Goal: Check status: Check status

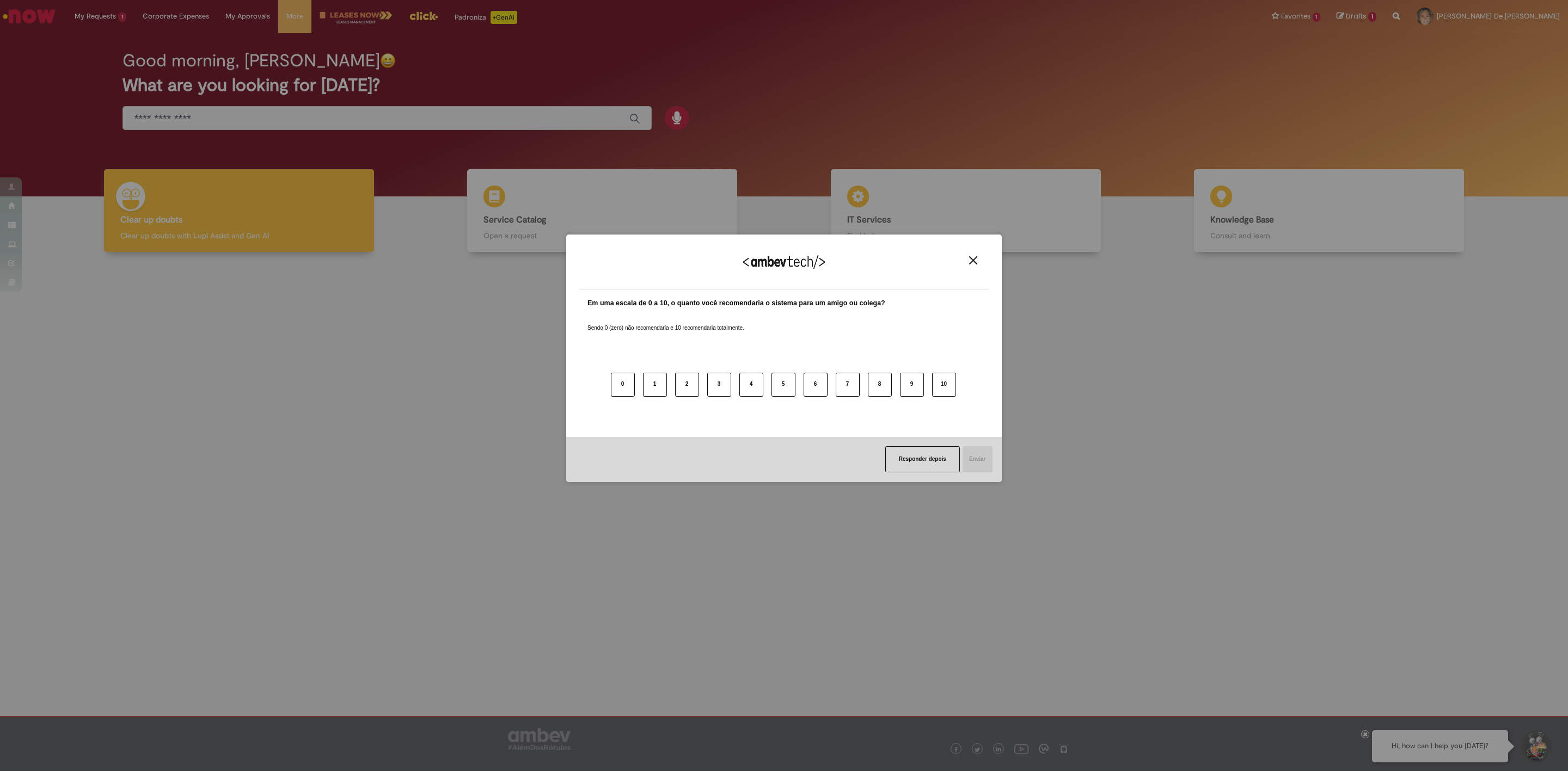
click at [975, 252] on div "Agradecemos seu feedback!" at bounding box center [784, 269] width 409 height 43
click at [973, 262] on img "Close" at bounding box center [973, 260] width 8 height 8
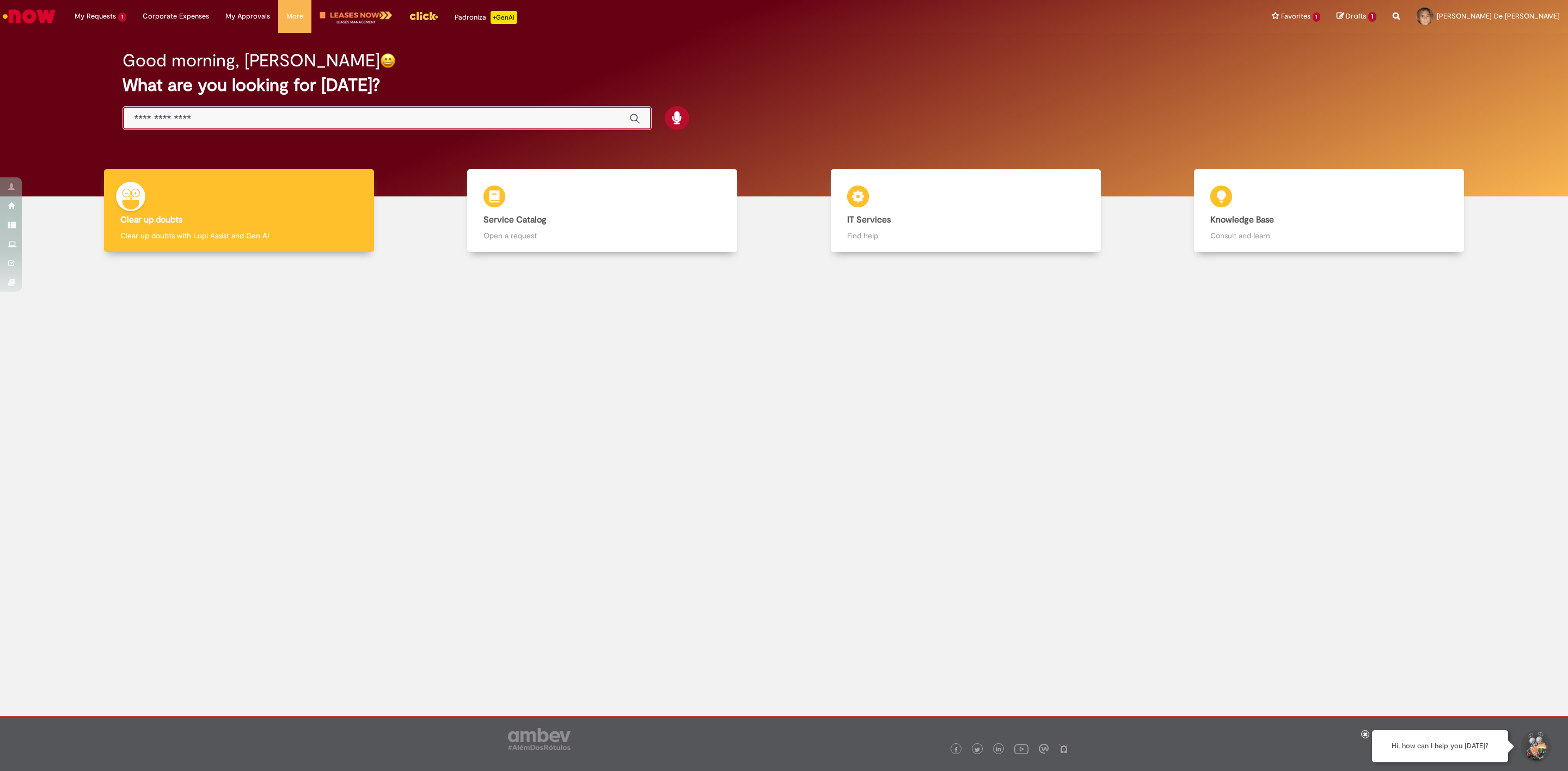
click at [242, 122] on input "Just type here" at bounding box center [376, 118] width 484 height 12
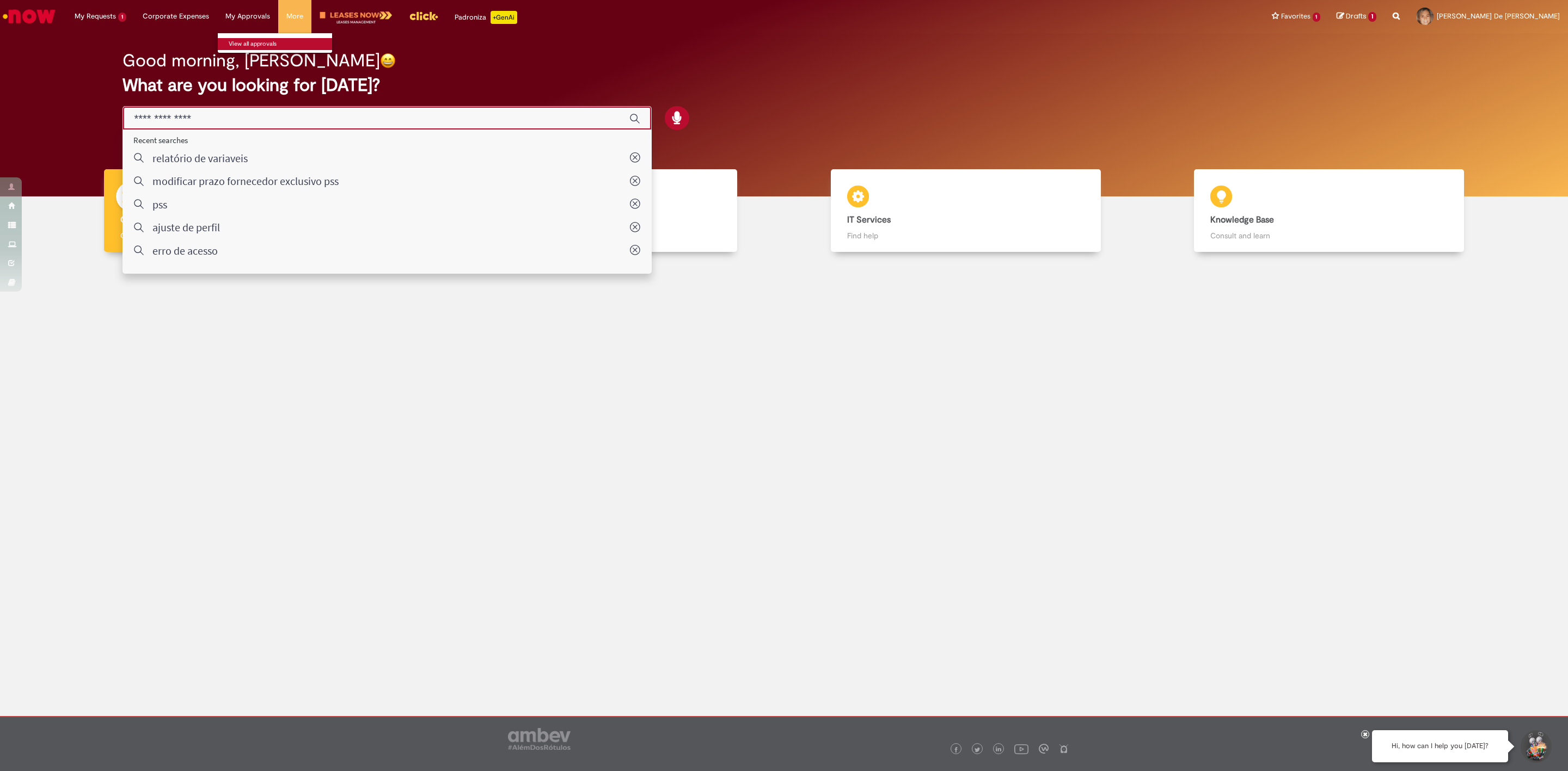
click at [245, 41] on link "View all approvals" at bounding box center [277, 44] width 120 height 12
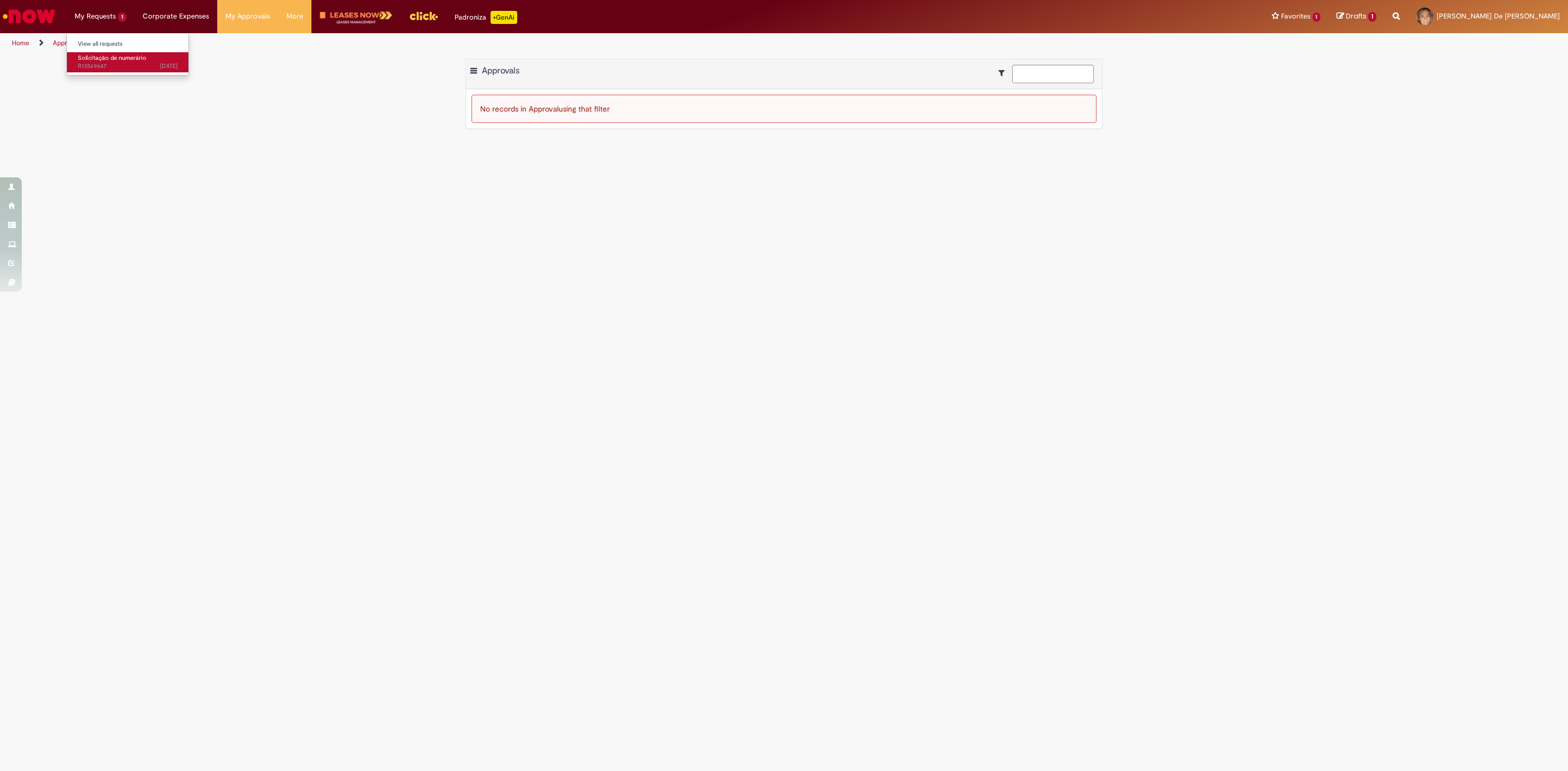
drag, startPoint x: 105, startPoint y: 58, endPoint x: 113, endPoint y: 60, distance: 8.2
click at [105, 58] on span "Solicitação de numerário" at bounding box center [112, 58] width 69 height 8
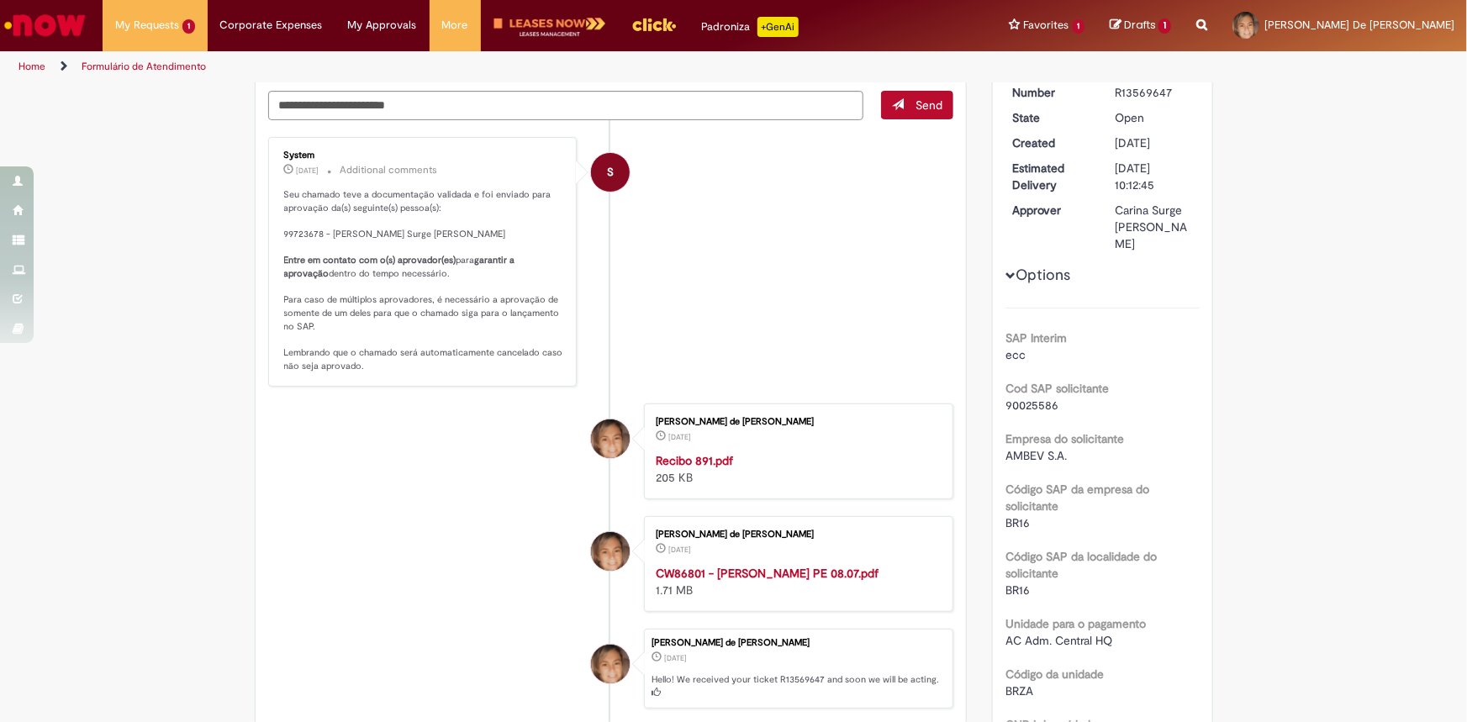
scroll to position [76, 0]
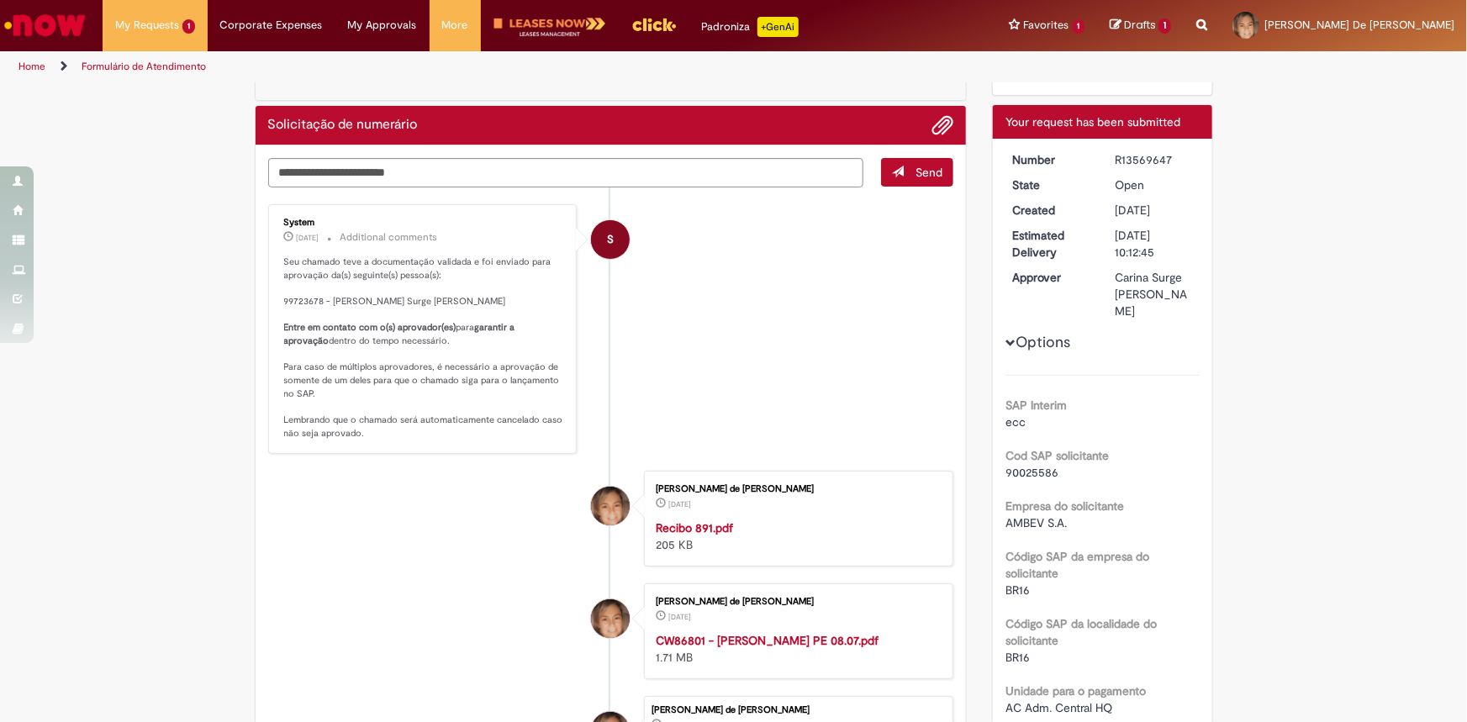
click at [681, 377] on li "S System [DATE] [DATE] Additional comments Seu chamado teve a documentação vali…" at bounding box center [611, 329] width 686 height 250
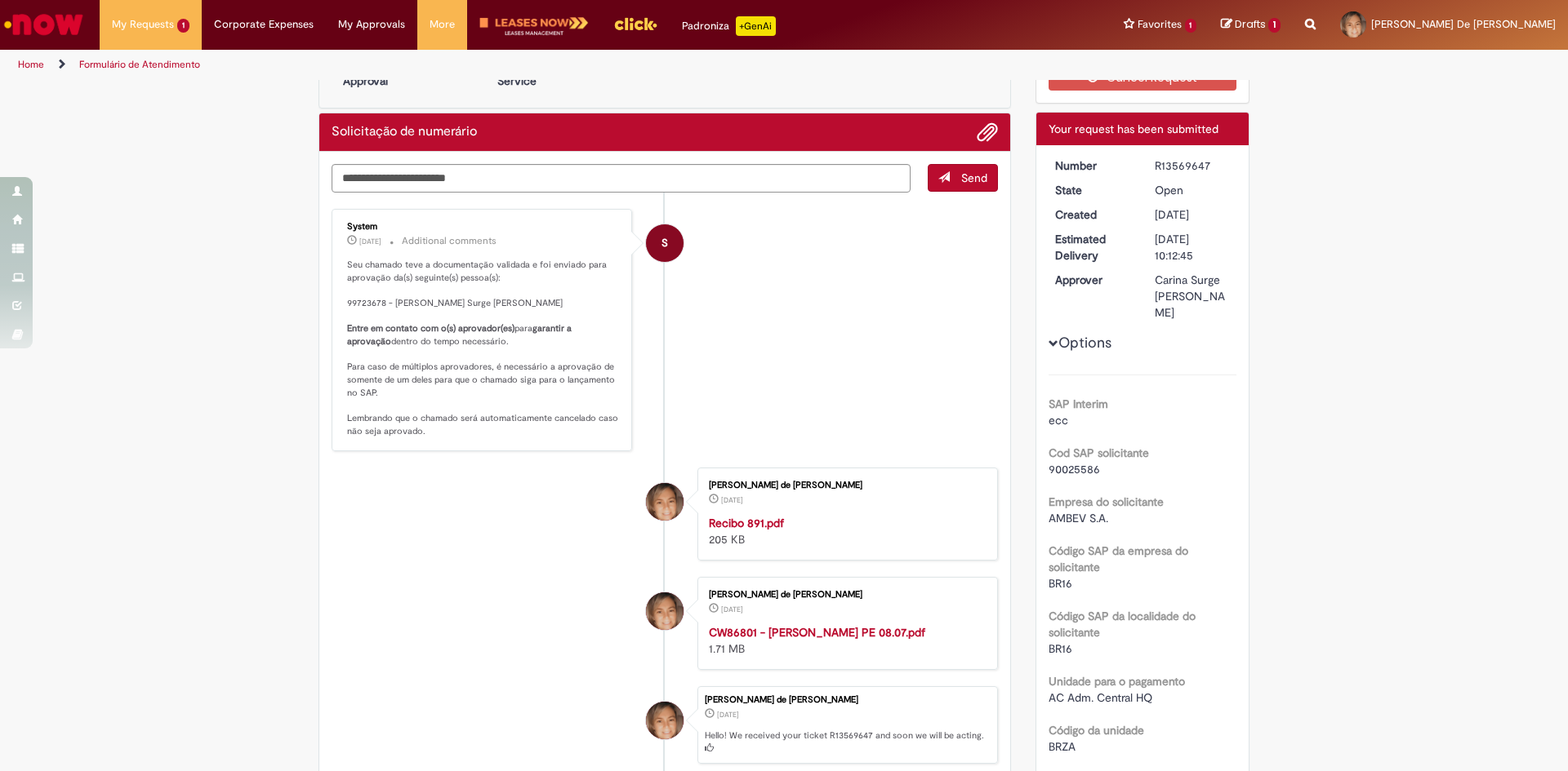
scroll to position [0, 0]
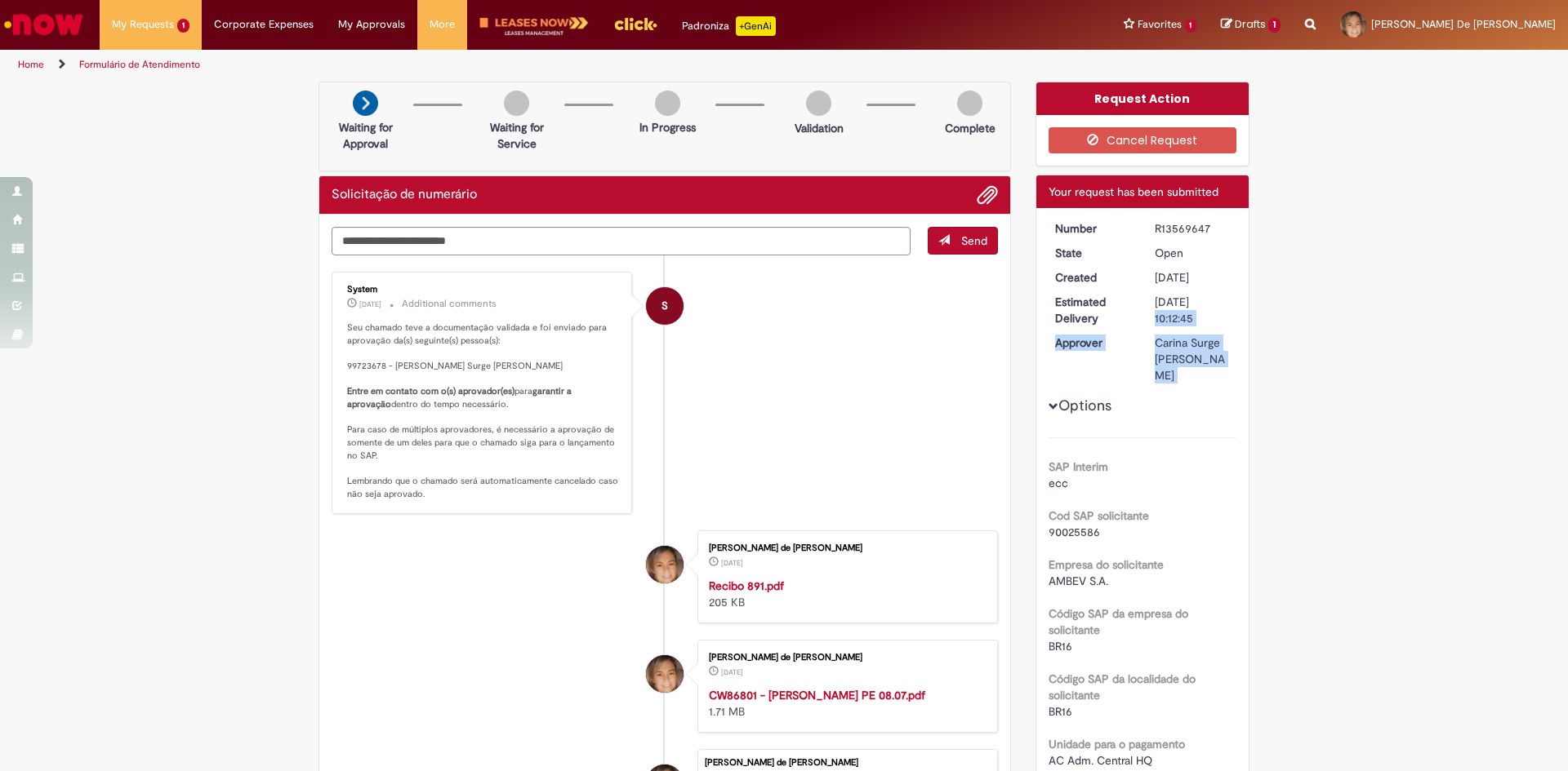
drag, startPoint x: 1149, startPoint y: 302, endPoint x: 1208, endPoint y: 327, distance: 64.1
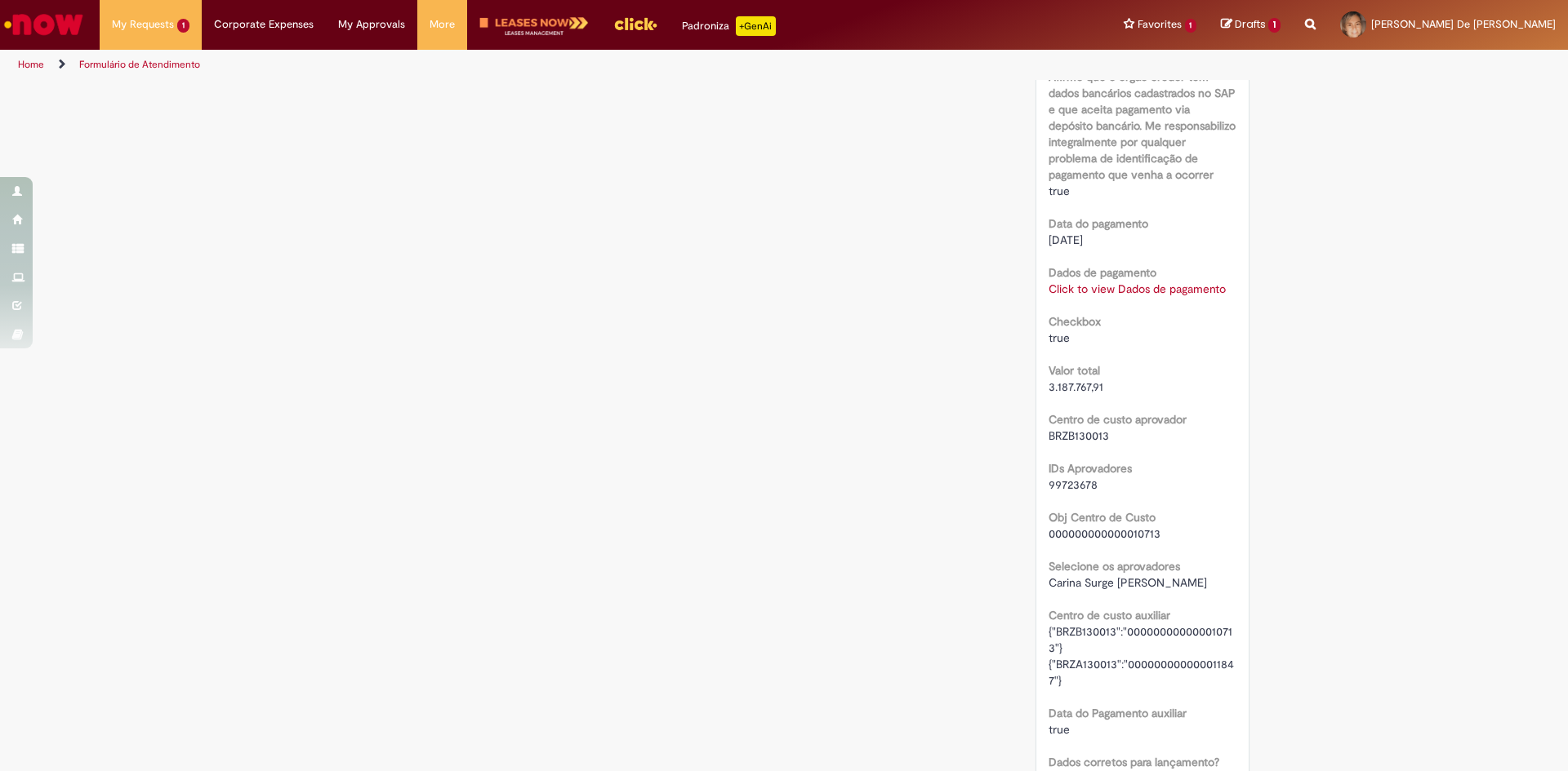
scroll to position [1551, 0]
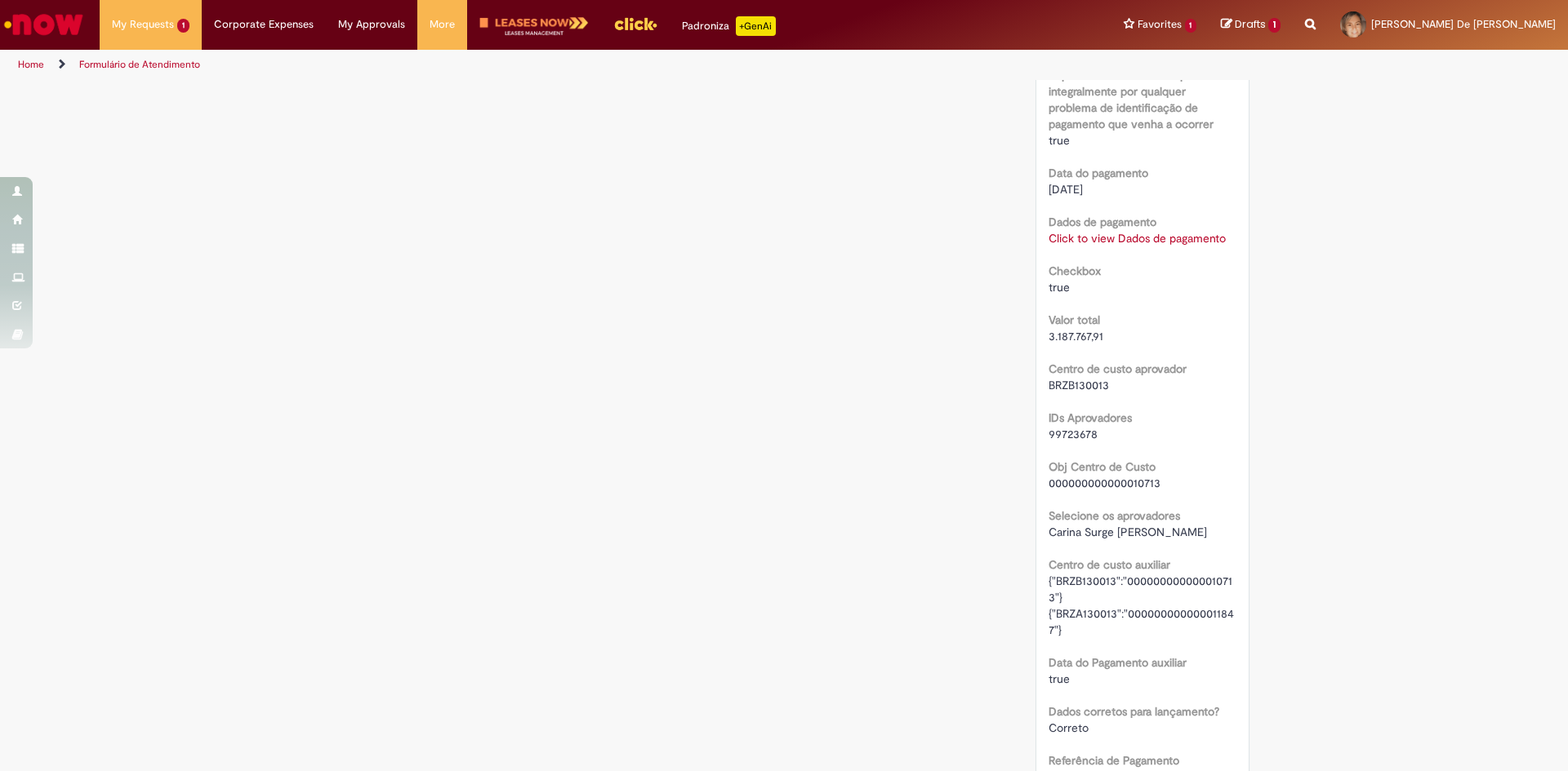
drag, startPoint x: 1107, startPoint y: 191, endPoint x: 1034, endPoint y: 192, distance: 73.0
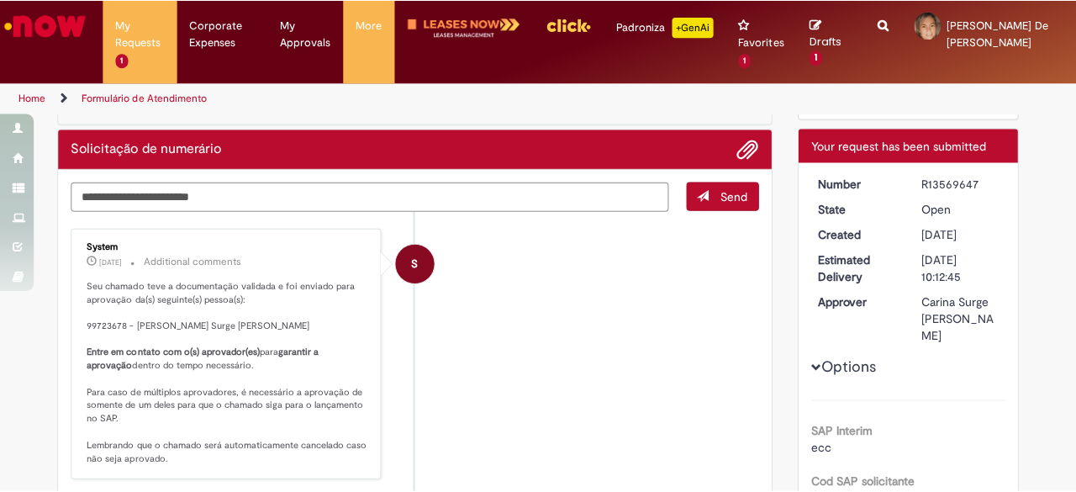
scroll to position [84, 0]
